Goal: Task Accomplishment & Management: Use online tool/utility

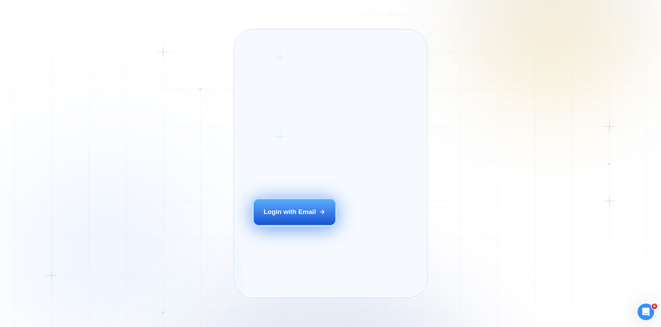
click at [299, 218] on button "Login with Email" at bounding box center [295, 211] width 82 height 25
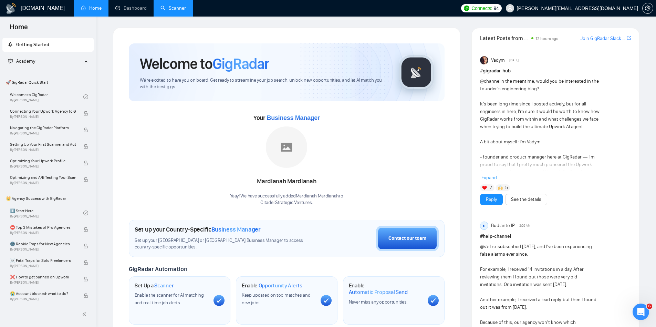
click at [174, 11] on link "Scanner" at bounding box center [173, 8] width 25 height 6
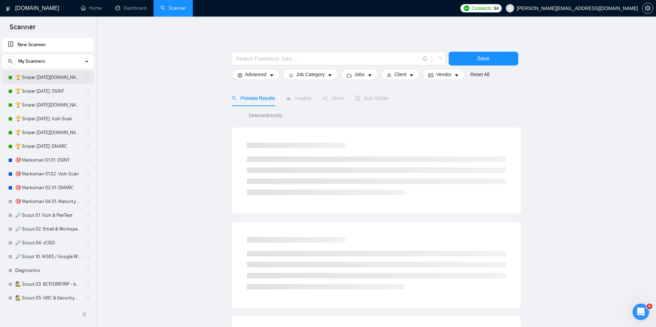
click at [66, 78] on link "🏆 Sniper 01.01.01.US: OSINT" at bounding box center [47, 78] width 65 height 14
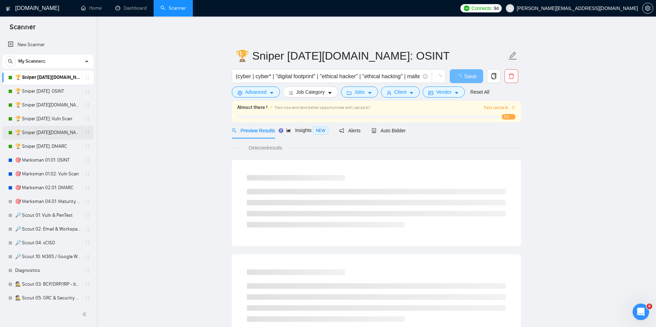
click at [57, 128] on link "🏆 Sniper 02.01.01.US: DMARC" at bounding box center [47, 133] width 65 height 14
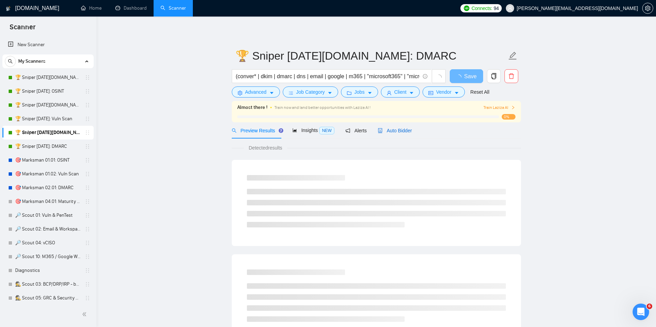
click at [394, 134] on div "Auto Bidder" at bounding box center [395, 131] width 34 height 8
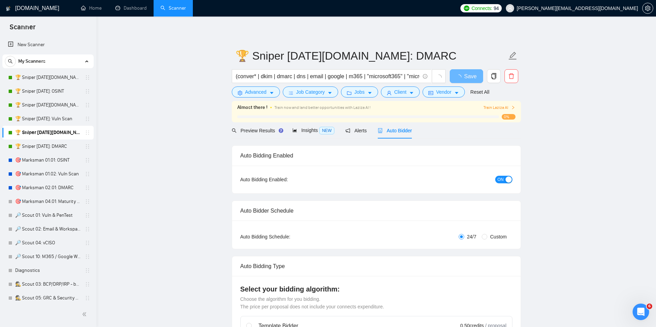
checkbox input "true"
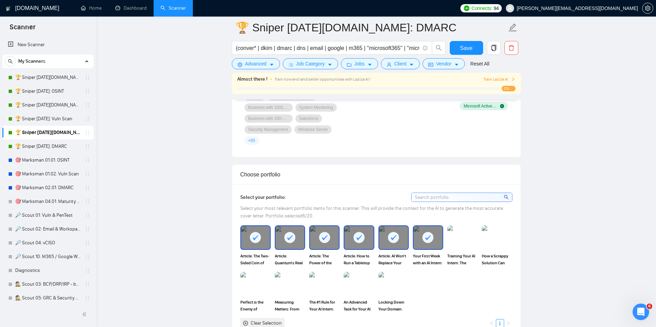
scroll to position [565, 0]
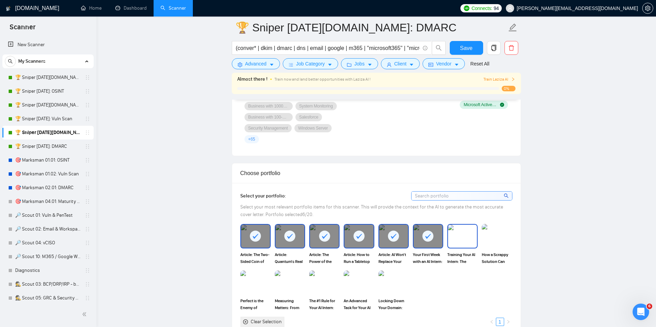
click at [471, 242] on img at bounding box center [462, 236] width 29 height 23
click at [503, 241] on img at bounding box center [497, 236] width 29 height 23
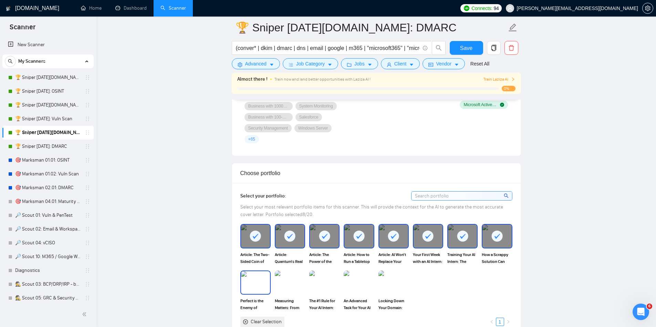
click at [260, 280] on img at bounding box center [255, 282] width 29 height 23
click at [289, 279] on img at bounding box center [290, 282] width 29 height 23
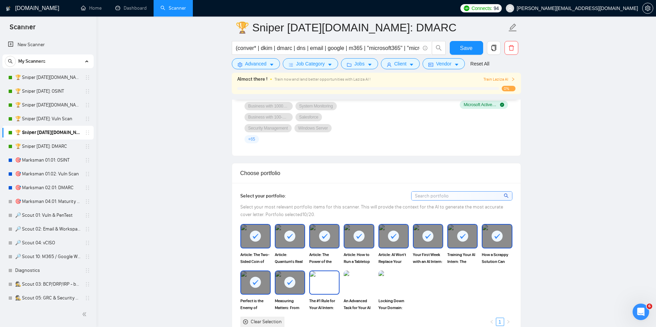
click at [324, 276] on img at bounding box center [324, 282] width 29 height 23
click at [363, 273] on img at bounding box center [358, 282] width 29 height 23
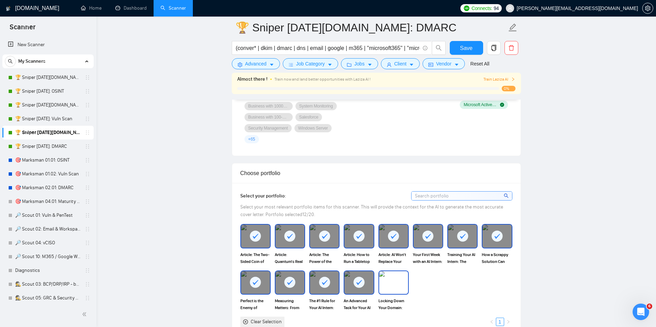
click at [394, 272] on img at bounding box center [393, 282] width 29 height 23
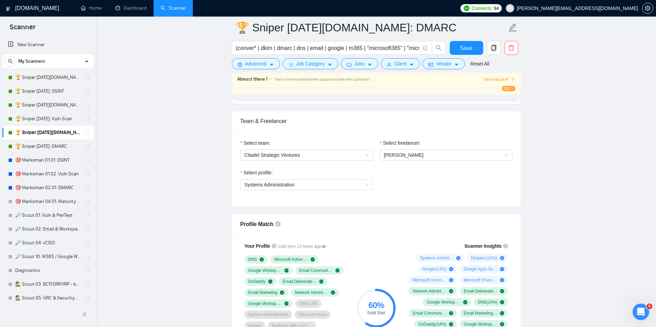
scroll to position [322, 0]
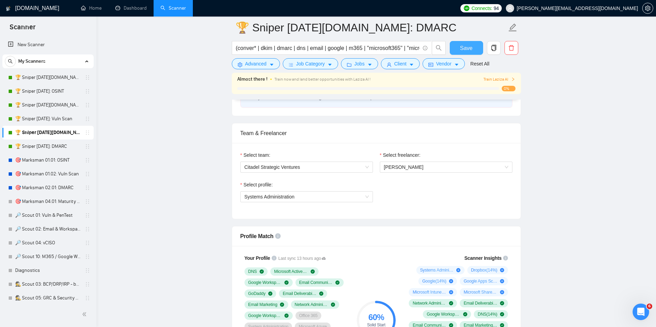
click at [465, 48] on span "Save" at bounding box center [466, 48] width 12 height 9
click at [40, 143] on link "🏆 Sniper 02.01.01: DMARC" at bounding box center [47, 147] width 65 height 14
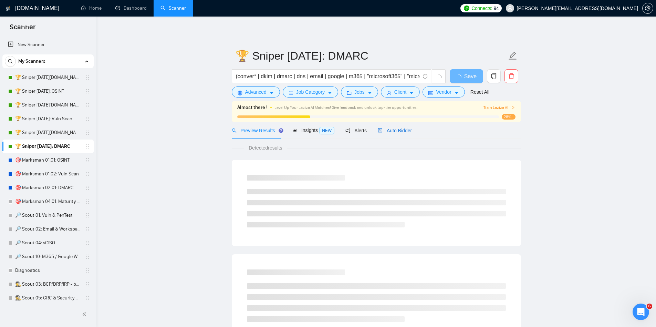
click at [401, 131] on span "Auto Bidder" at bounding box center [395, 131] width 34 height 6
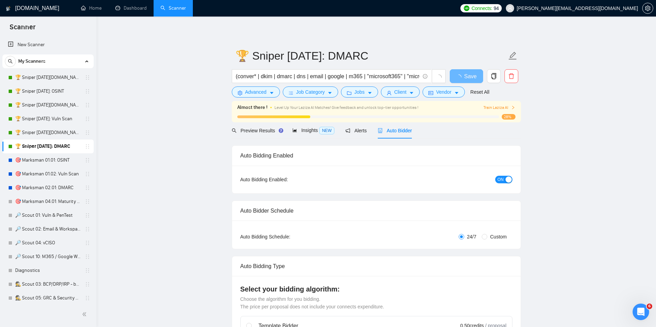
checkbox input "true"
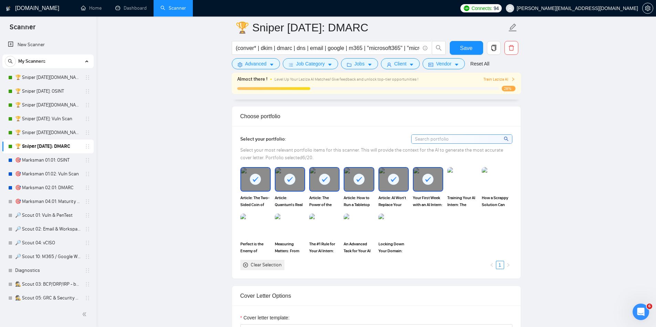
scroll to position [614, 0]
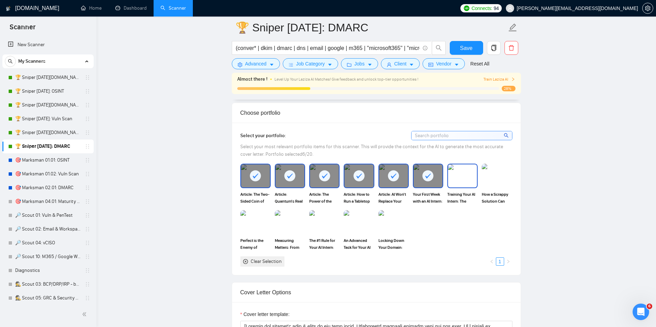
click at [467, 183] on img at bounding box center [462, 175] width 29 height 23
click at [467, 183] on div at bounding box center [462, 175] width 29 height 23
click at [503, 182] on img at bounding box center [497, 175] width 29 height 23
click at [456, 176] on img at bounding box center [462, 175] width 29 height 23
click at [360, 224] on img at bounding box center [358, 222] width 29 height 23
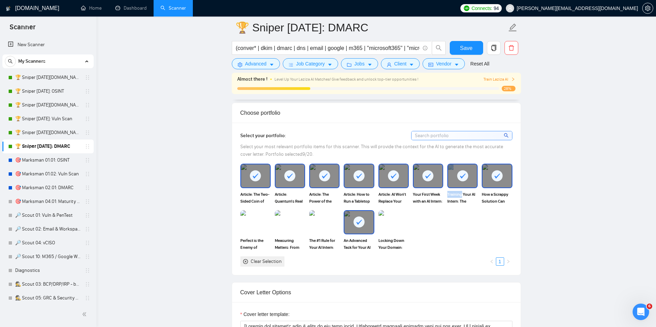
click at [360, 224] on rect at bounding box center [359, 221] width 11 height 11
click at [388, 228] on img at bounding box center [393, 222] width 29 height 23
click at [364, 229] on img at bounding box center [358, 222] width 29 height 23
click at [323, 222] on img at bounding box center [324, 222] width 29 height 23
click at [285, 223] on img at bounding box center [290, 222] width 29 height 23
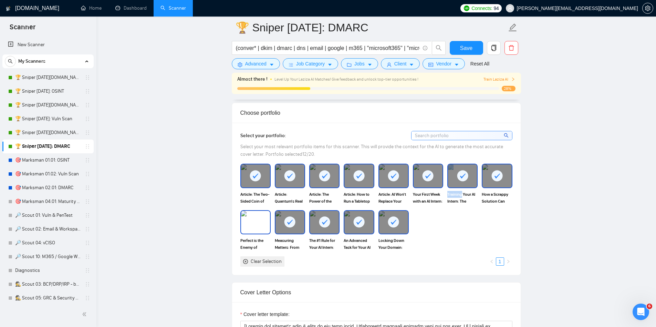
click at [247, 220] on img at bounding box center [255, 222] width 29 height 23
click at [465, 49] on span "Save" at bounding box center [466, 48] width 12 height 9
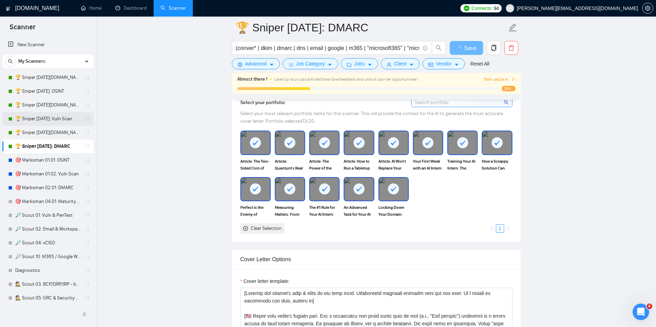
click at [45, 115] on link "🏆 Sniper 01.02.01: Vuln Scan" at bounding box center [47, 119] width 65 height 14
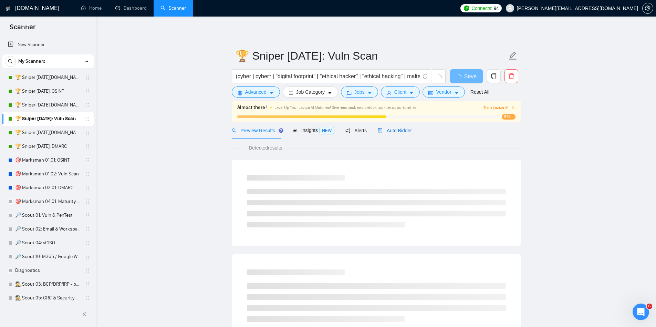
click at [408, 133] on span "Auto Bidder" at bounding box center [395, 131] width 34 height 6
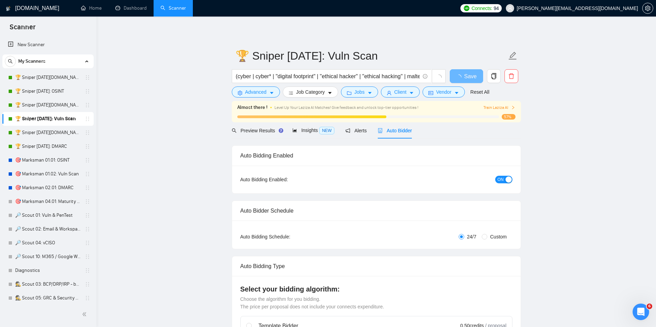
checkbox input "true"
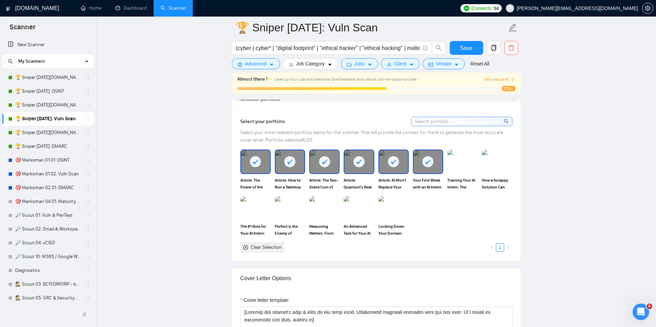
scroll to position [633, 0]
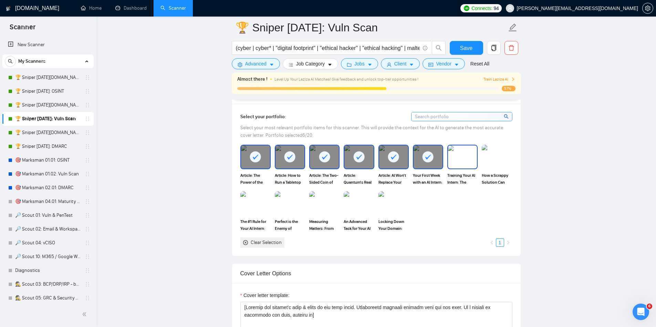
click at [467, 151] on img at bounding box center [462, 156] width 29 height 23
click at [497, 161] on img at bounding box center [497, 156] width 29 height 23
click at [404, 205] on img at bounding box center [393, 203] width 29 height 23
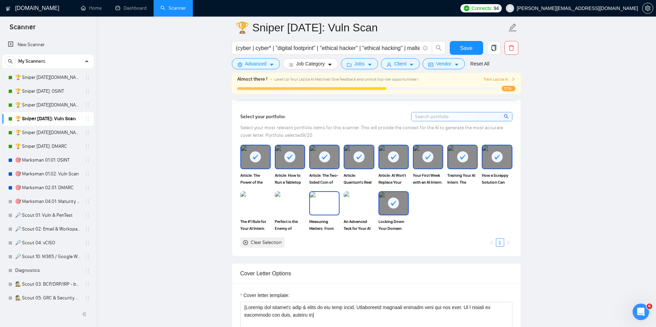
click at [317, 202] on img at bounding box center [324, 203] width 29 height 23
click at [353, 207] on img at bounding box center [358, 203] width 29 height 23
click at [256, 206] on img at bounding box center [255, 203] width 29 height 23
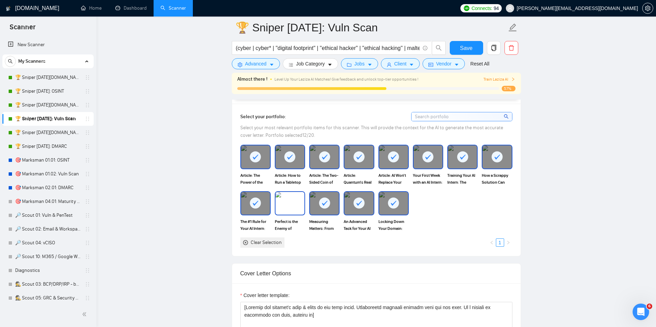
click at [296, 210] on img at bounding box center [290, 203] width 29 height 23
click at [467, 50] on span "Save" at bounding box center [466, 48] width 12 height 9
click at [65, 104] on link "🏆 Sniper 01.02.01.US: Vuln Scan" at bounding box center [47, 105] width 65 height 14
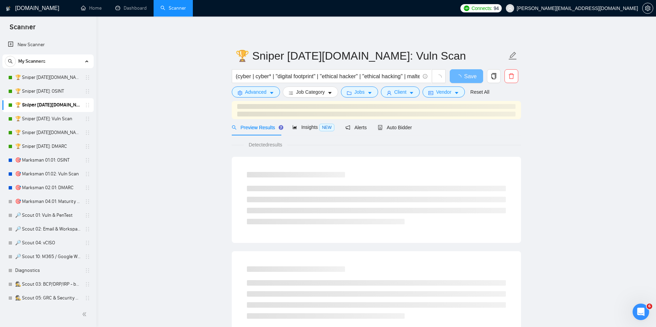
click at [398, 126] on span "Auto Bidder" at bounding box center [395, 128] width 34 height 6
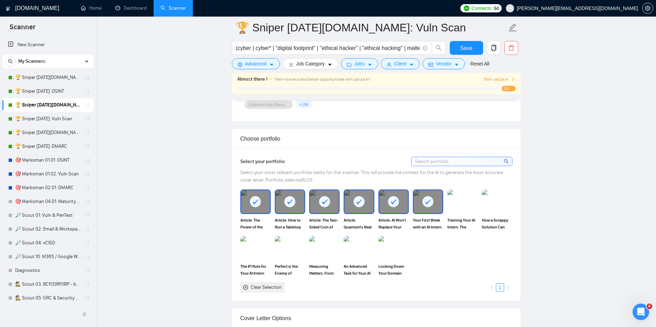
scroll to position [594, 0]
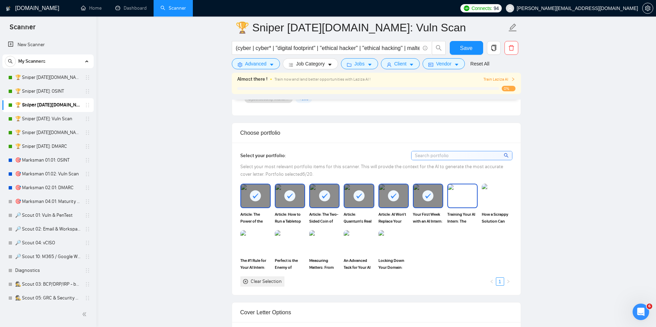
click at [456, 193] on img at bounding box center [462, 195] width 29 height 23
click at [498, 199] on img at bounding box center [497, 195] width 29 height 23
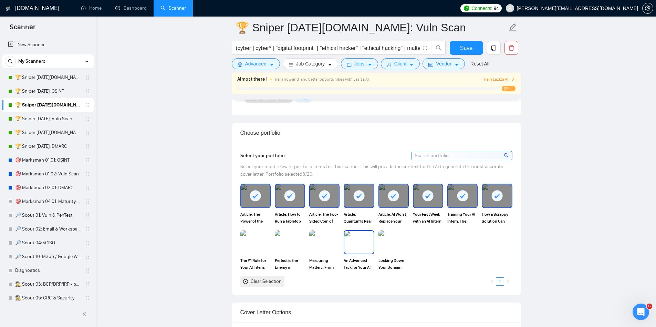
click at [347, 242] on img at bounding box center [358, 242] width 29 height 23
click at [376, 243] on div "Locking Down Your Domain: Your Guide to Email Authentication" at bounding box center [393, 250] width 34 height 41
click at [388, 245] on img at bounding box center [393, 242] width 29 height 23
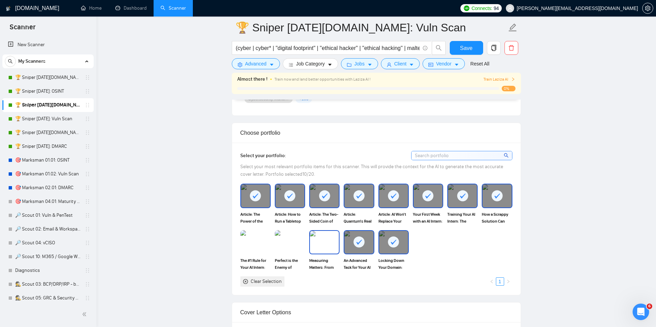
click at [291, 241] on img at bounding box center [290, 242] width 30 height 24
click at [327, 244] on img at bounding box center [324, 242] width 29 height 23
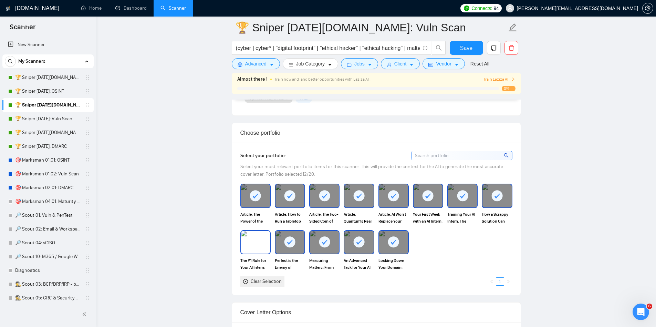
click at [259, 242] on img at bounding box center [255, 242] width 29 height 23
click at [470, 45] on span "Save" at bounding box center [466, 48] width 12 height 9
click at [53, 92] on link "🏆 Sniper 01.01.01: OSINT" at bounding box center [47, 91] width 65 height 14
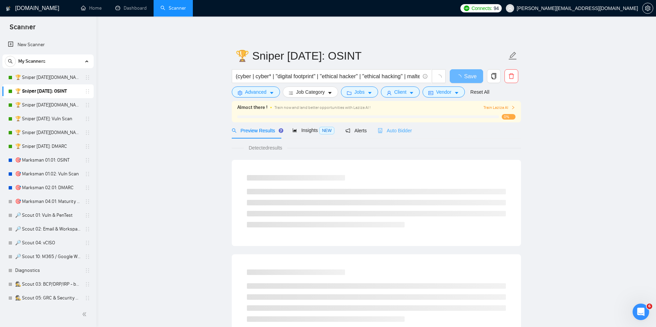
click at [387, 124] on div "Auto Bidder" at bounding box center [395, 130] width 34 height 16
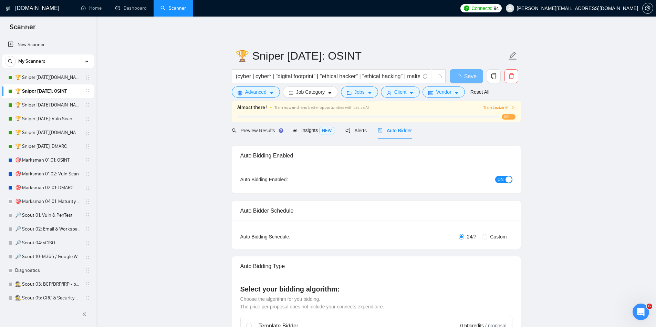
checkbox input "true"
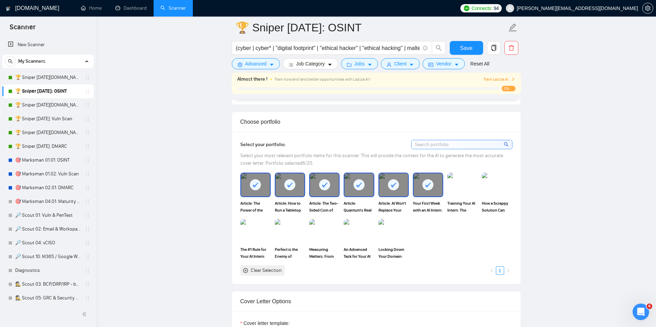
scroll to position [607, 0]
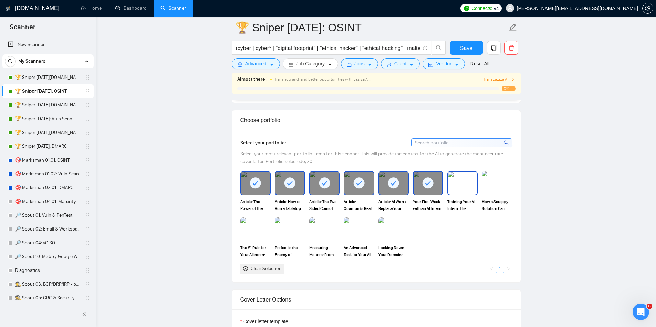
click at [462, 184] on img at bounding box center [462, 183] width 29 height 23
click at [497, 180] on img at bounding box center [497, 183] width 29 height 23
click at [395, 225] on img at bounding box center [393, 229] width 29 height 23
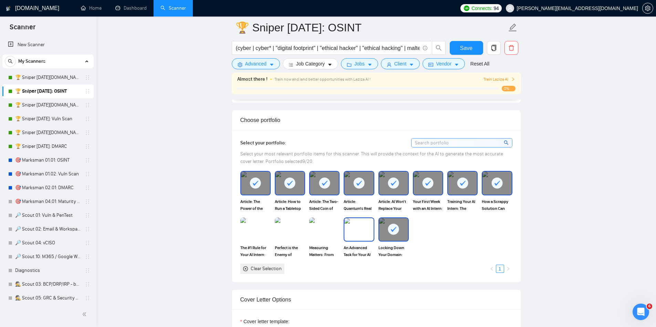
click at [363, 228] on img at bounding box center [358, 229] width 29 height 23
click at [317, 227] on img at bounding box center [324, 229] width 29 height 23
click at [253, 228] on img at bounding box center [255, 229] width 29 height 23
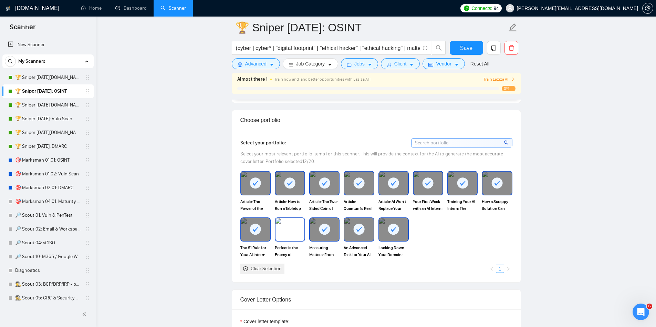
click at [289, 229] on img at bounding box center [290, 229] width 29 height 23
click at [464, 50] on span "Save" at bounding box center [466, 48] width 12 height 9
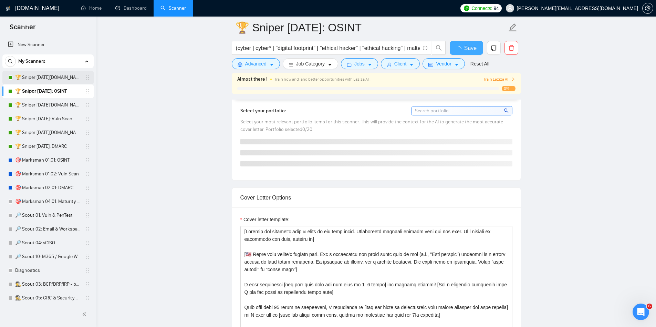
checkbox input "true"
click at [51, 76] on link "🏆 Sniper 01.01.01.US: OSINT" at bounding box center [47, 78] width 65 height 14
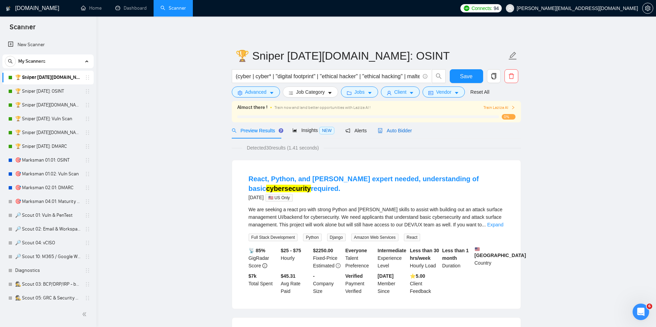
click at [404, 128] on span "Auto Bidder" at bounding box center [395, 131] width 34 height 6
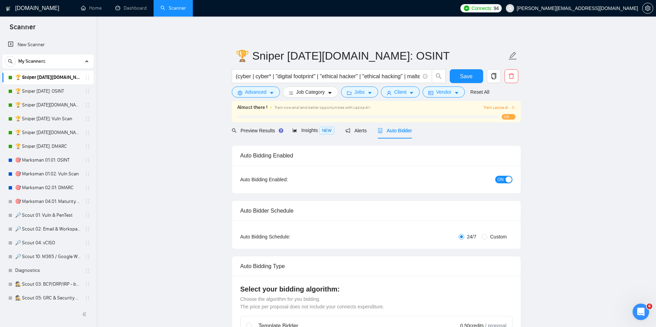
checkbox input "true"
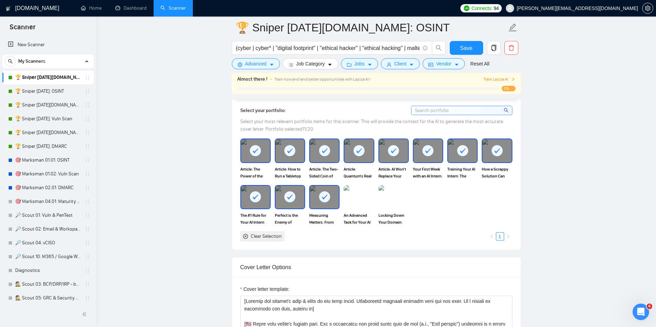
scroll to position [648, 0]
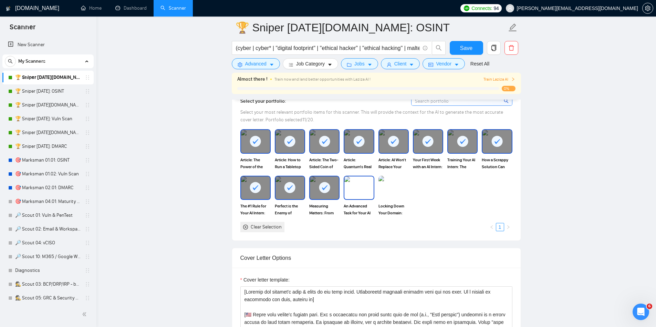
click at [365, 189] on img at bounding box center [358, 187] width 29 height 23
click at [403, 196] on img at bounding box center [393, 187] width 29 height 23
click at [472, 44] on span "Save" at bounding box center [466, 48] width 12 height 9
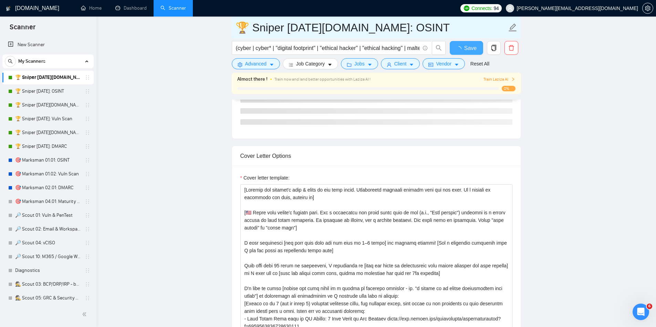
checkbox input "true"
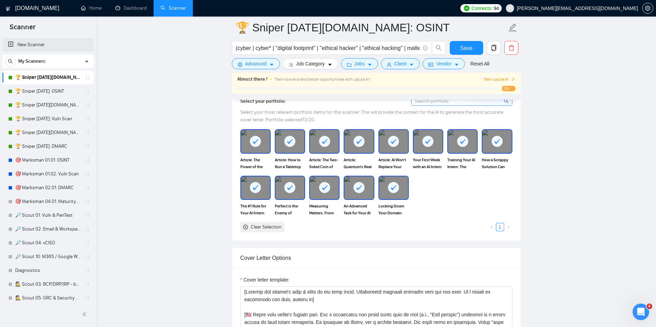
click at [26, 46] on link "New Scanner" at bounding box center [48, 45] width 80 height 14
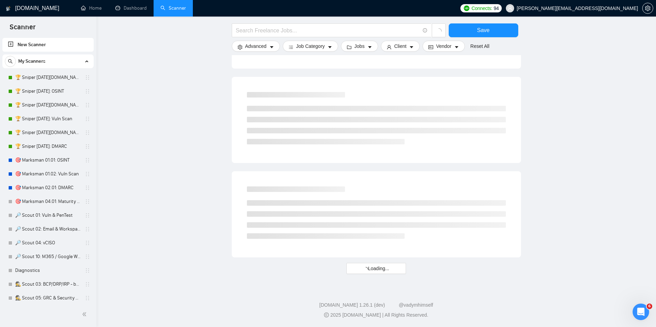
scroll to position [334, 0]
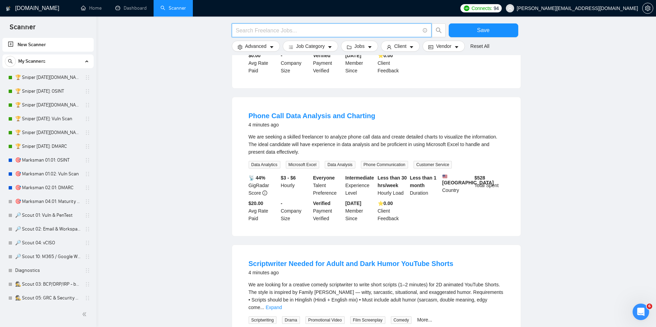
click at [250, 31] on input "text" at bounding box center [328, 30] width 184 height 9
type input "n8n"
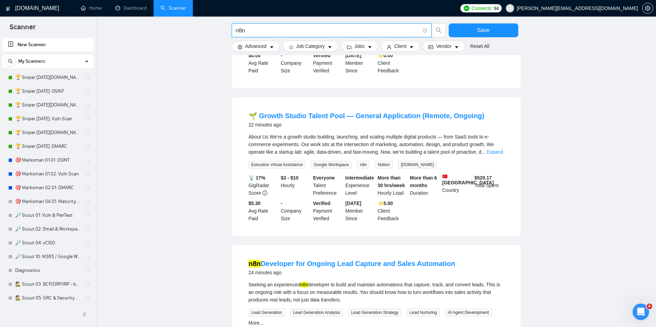
click at [186, 90] on main "n8n Save Advanced Job Category Jobs Client Vendor Reset All Preview Results Ins…" at bounding box center [376, 131] width 538 height 875
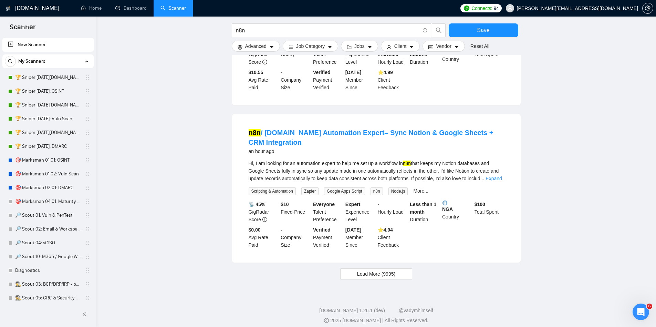
scroll to position [630, 0]
